Goal: Navigation & Orientation: Understand site structure

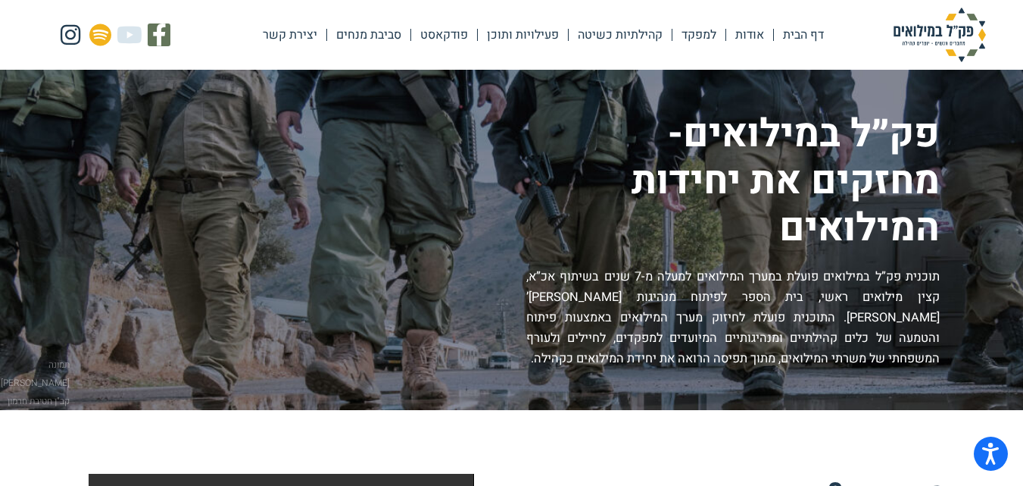
click at [754, 36] on link "אודות" at bounding box center [749, 34] width 47 height 35
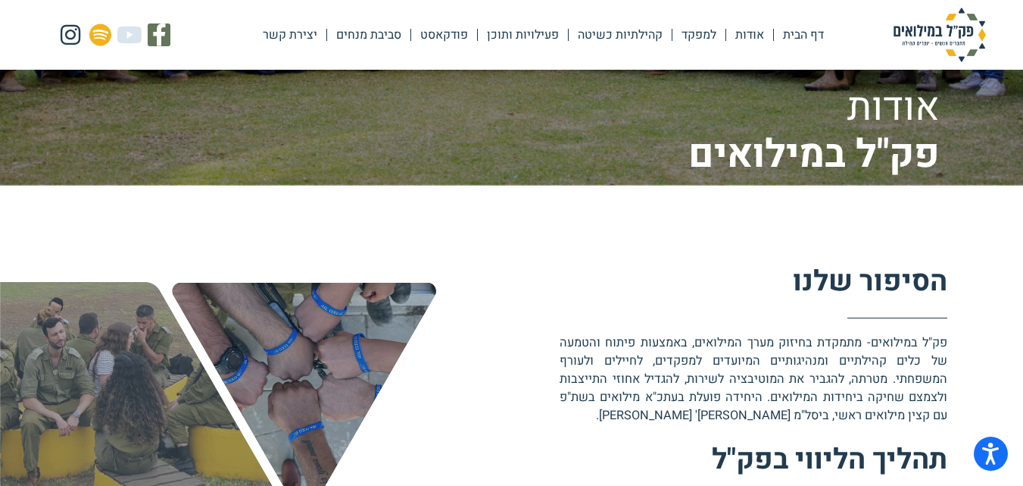
scroll to position [379, 0]
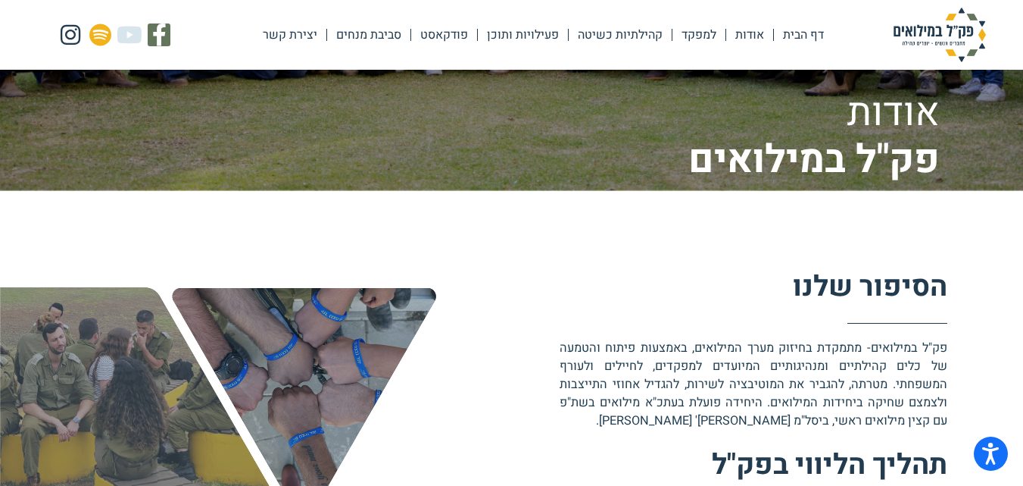
click at [702, 36] on link "למפקד" at bounding box center [699, 34] width 53 height 35
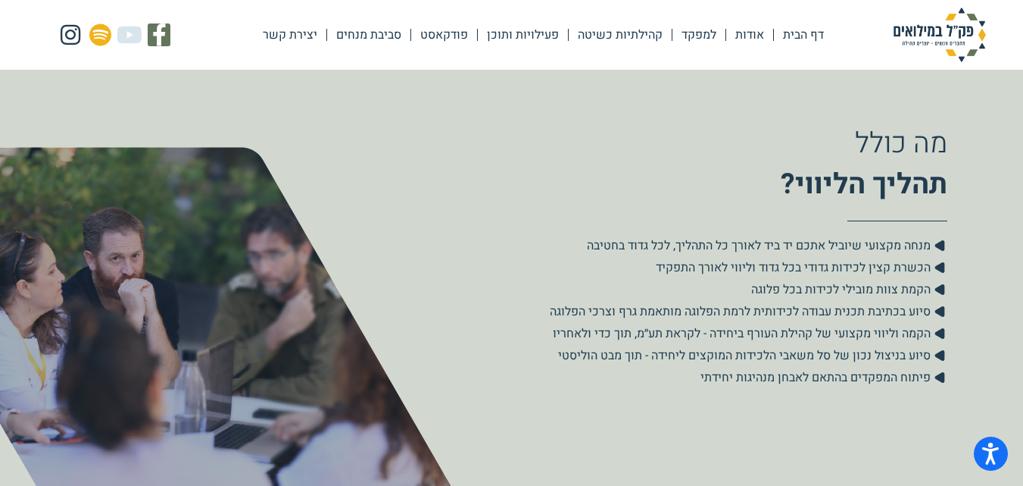
scroll to position [530, 0]
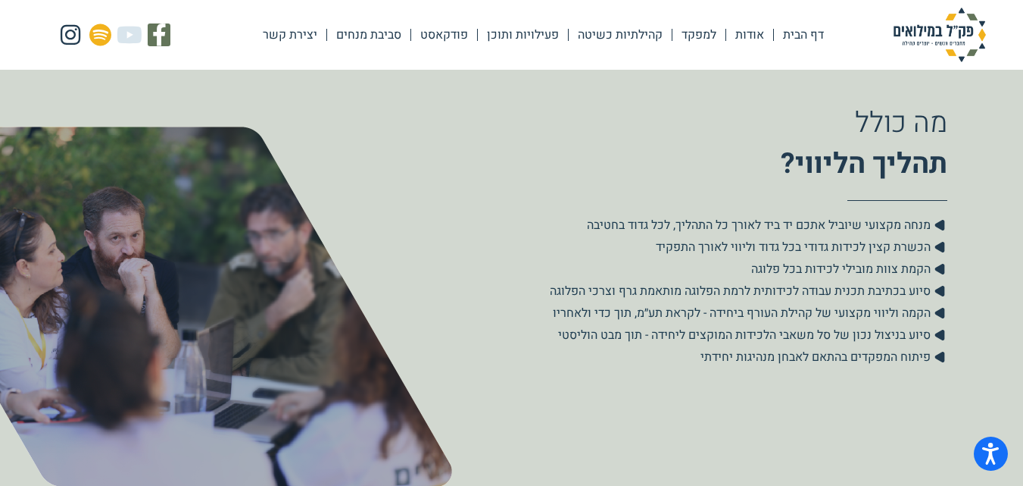
click at [631, 30] on link "קהילתיות כשיטה" at bounding box center [620, 34] width 103 height 35
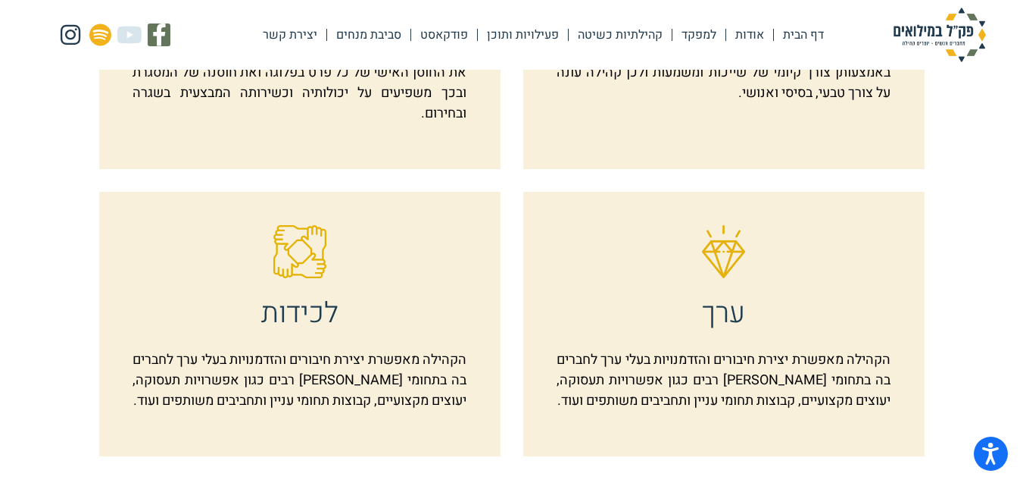
scroll to position [909, 0]
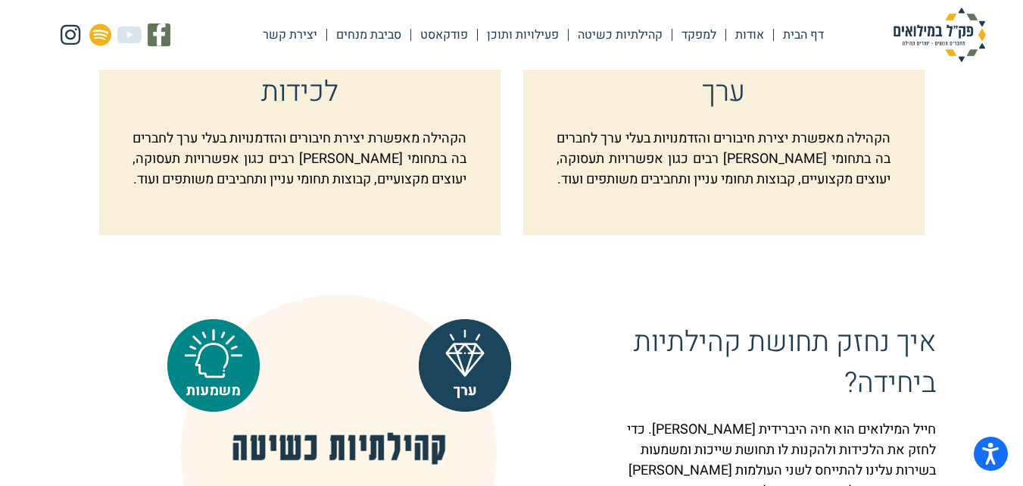
click at [542, 37] on link "פעילויות ותוכן" at bounding box center [523, 34] width 90 height 35
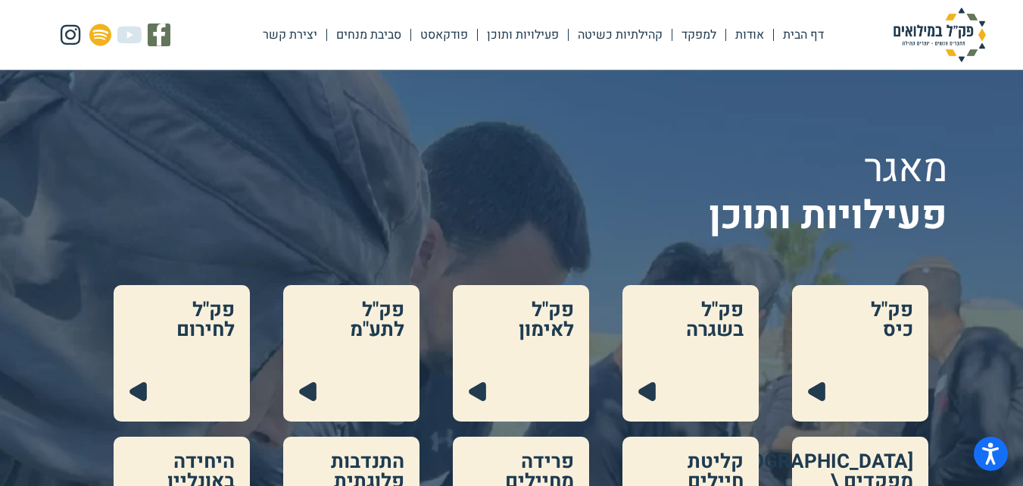
click at [462, 32] on link "פודקאסט" at bounding box center [444, 34] width 66 height 35
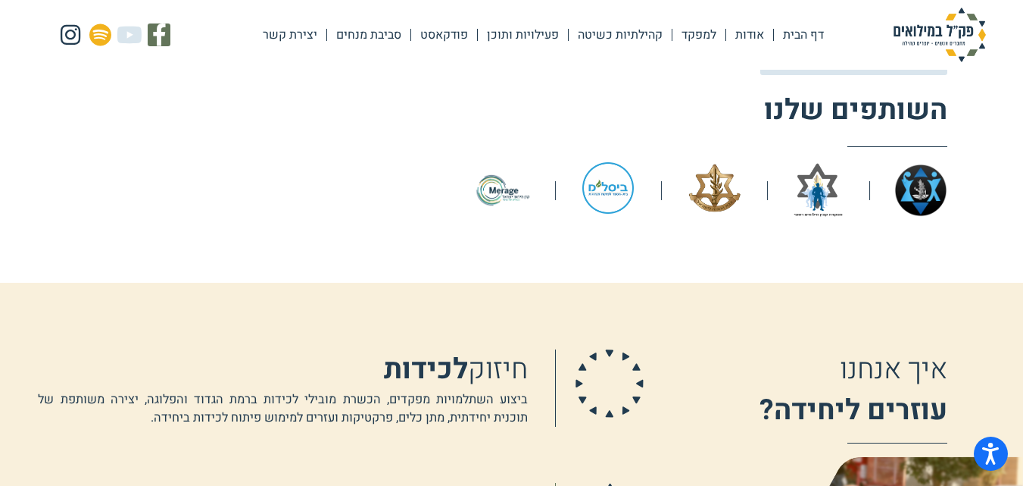
scroll to position [449, 0]
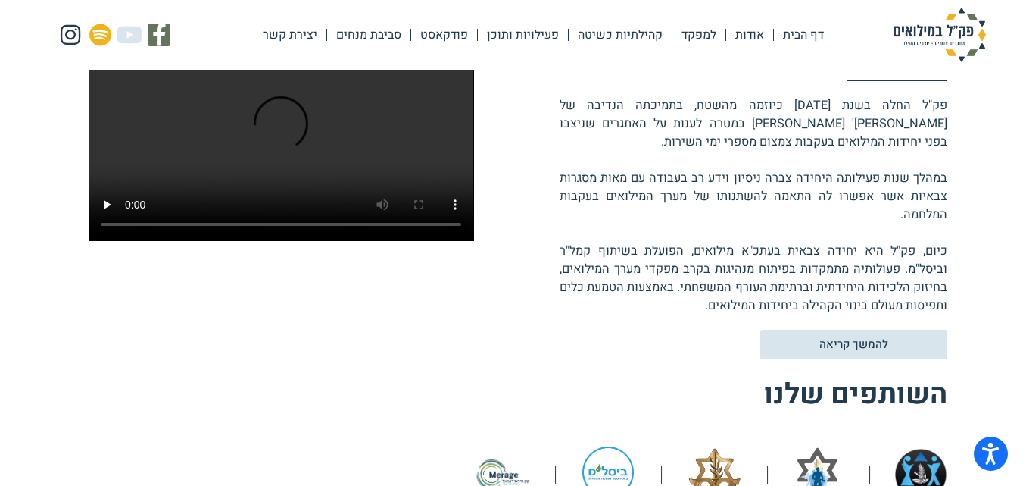
click at [374, 30] on link "סביבת מנחים" at bounding box center [368, 34] width 83 height 35
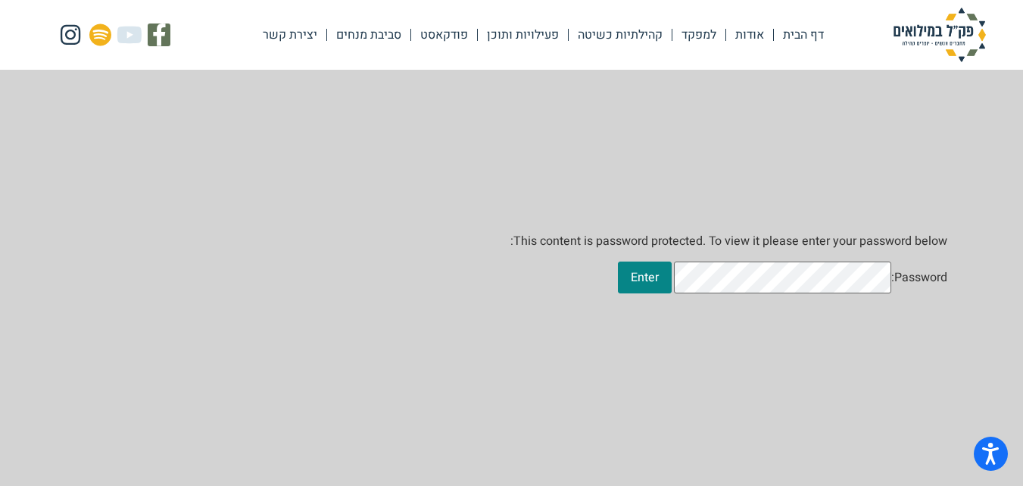
click at [301, 34] on link "יצירת קשר" at bounding box center [290, 34] width 73 height 35
click at [784, 34] on link "דף הבית" at bounding box center [803, 34] width 59 height 35
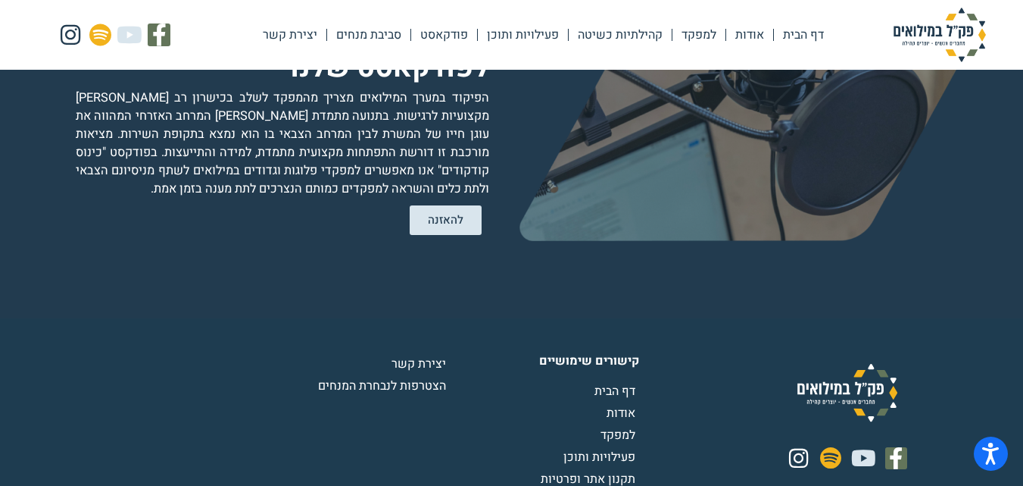
scroll to position [3035, 0]
